Goal: Communication & Community: Connect with others

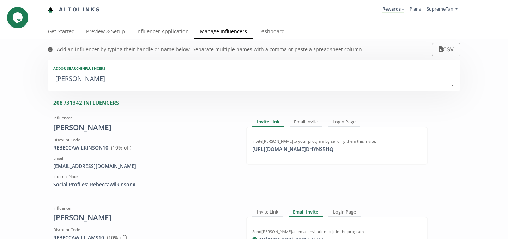
click at [89, 77] on textarea "[PERSON_NAME]" at bounding box center [254, 79] width 402 height 14
type textarea "r"
click at [80, 84] on textarea "[PERSON_NAME]" at bounding box center [254, 79] width 402 height 14
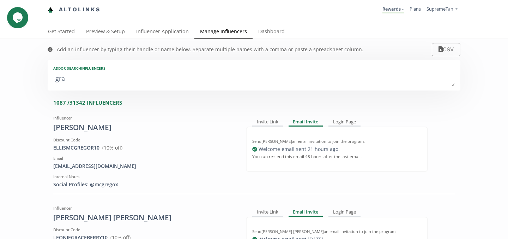
type textarea "grac"
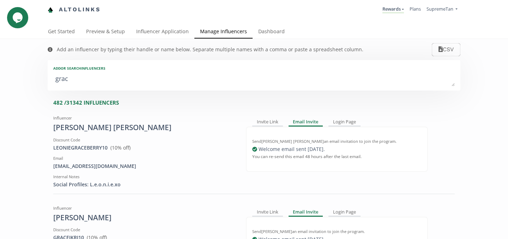
type input "grac"
type input "GRAC"
type textarea "[PERSON_NAME]"
type input "[PERSON_NAME]"
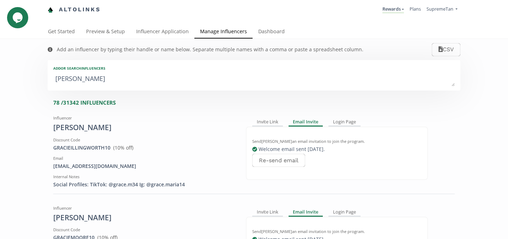
type textarea "[PERSON_NAME]"
type input "[PERSON_NAME]"
type textarea "[PERSON_NAME]"
type input "[PERSON_NAME]"
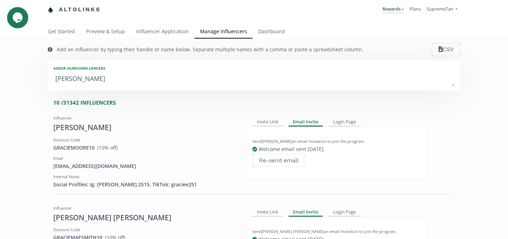
type textarea "[PERSON_NAME] me"
type input "[PERSON_NAME] me"
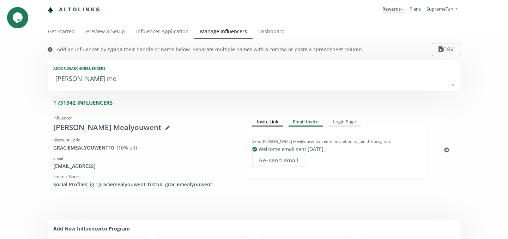
type textarea "[PERSON_NAME] me"
click at [277, 119] on div "Invite Link" at bounding box center [267, 122] width 31 height 8
click at [275, 144] on div "Invite [PERSON_NAME] to your program by sending them this invite: [URL][DOMAIN_…" at bounding box center [336, 145] width 169 height 14
